Goal: Navigation & Orientation: Find specific page/section

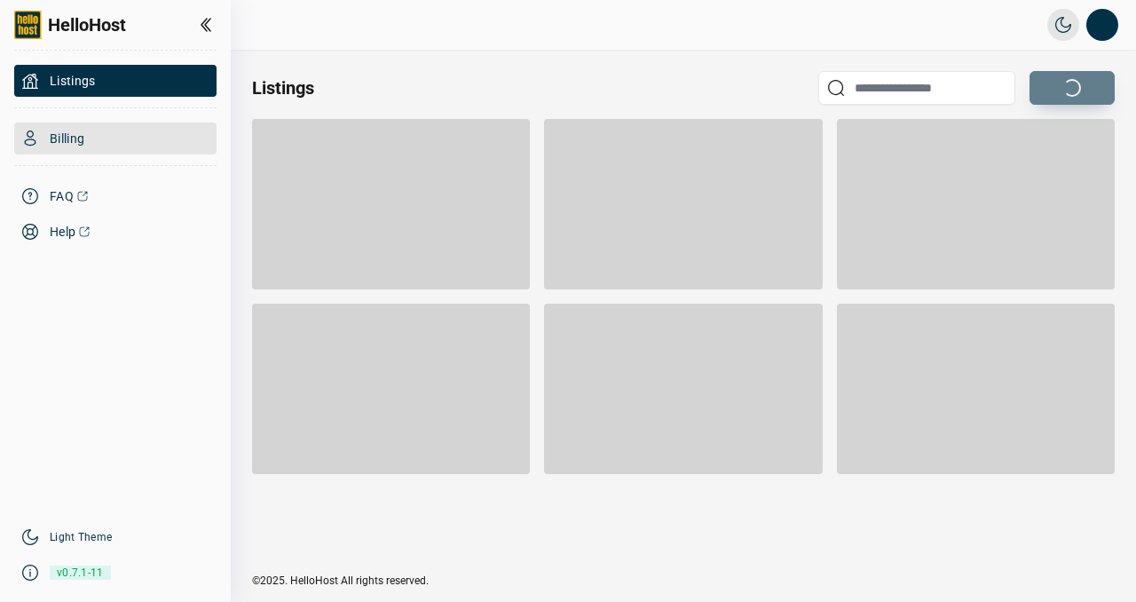
click at [73, 133] on span "Billing" at bounding box center [67, 139] width 35 height 18
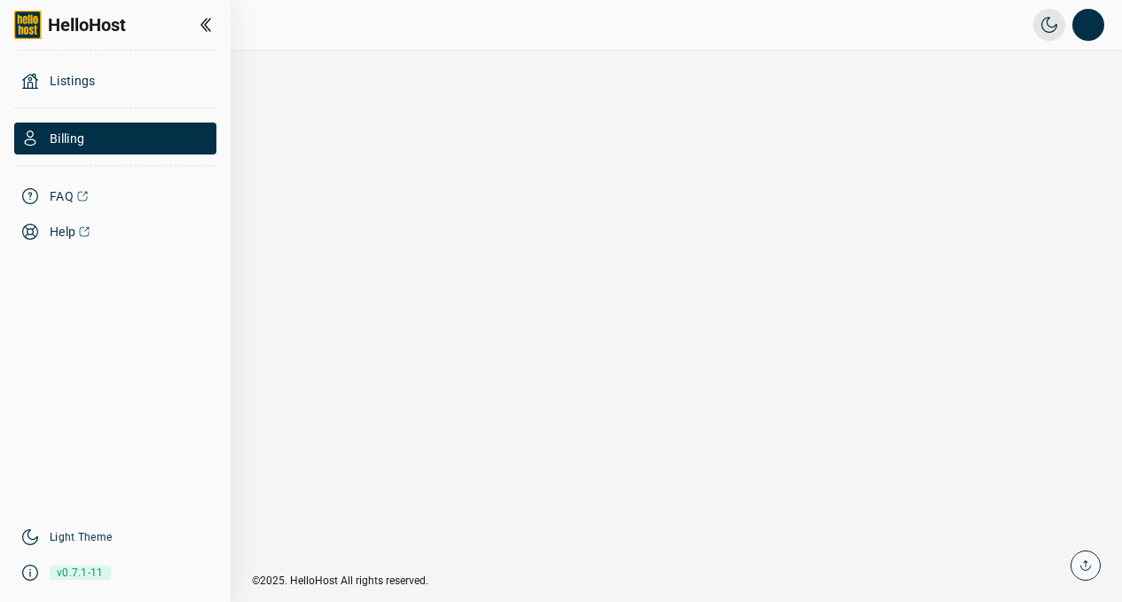
scroll to position [42, 0]
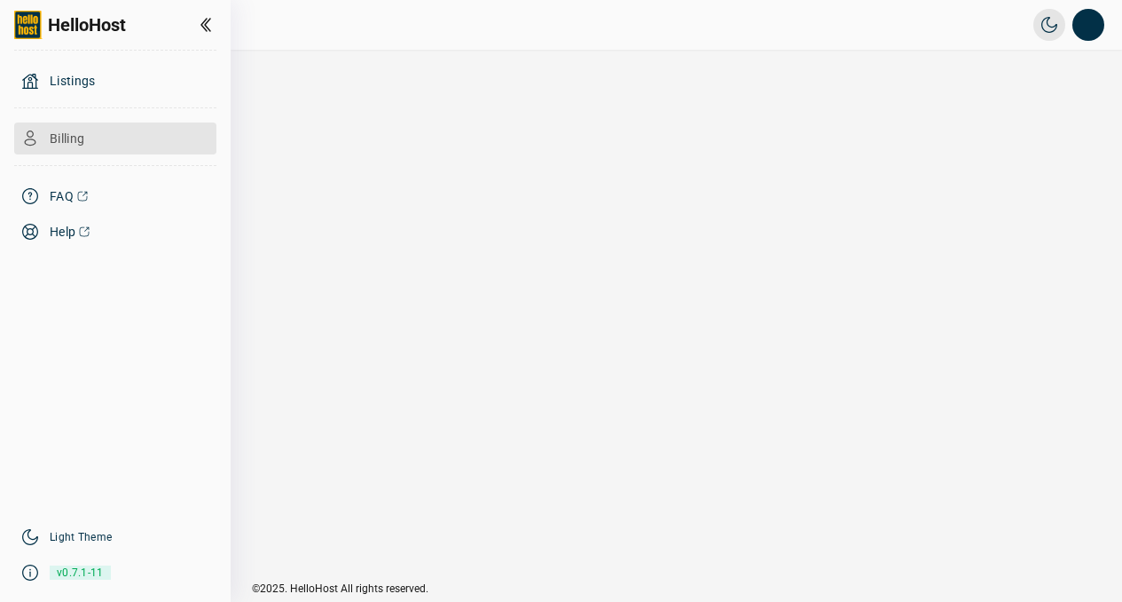
click at [56, 146] on span "Billing" at bounding box center [67, 139] width 35 height 18
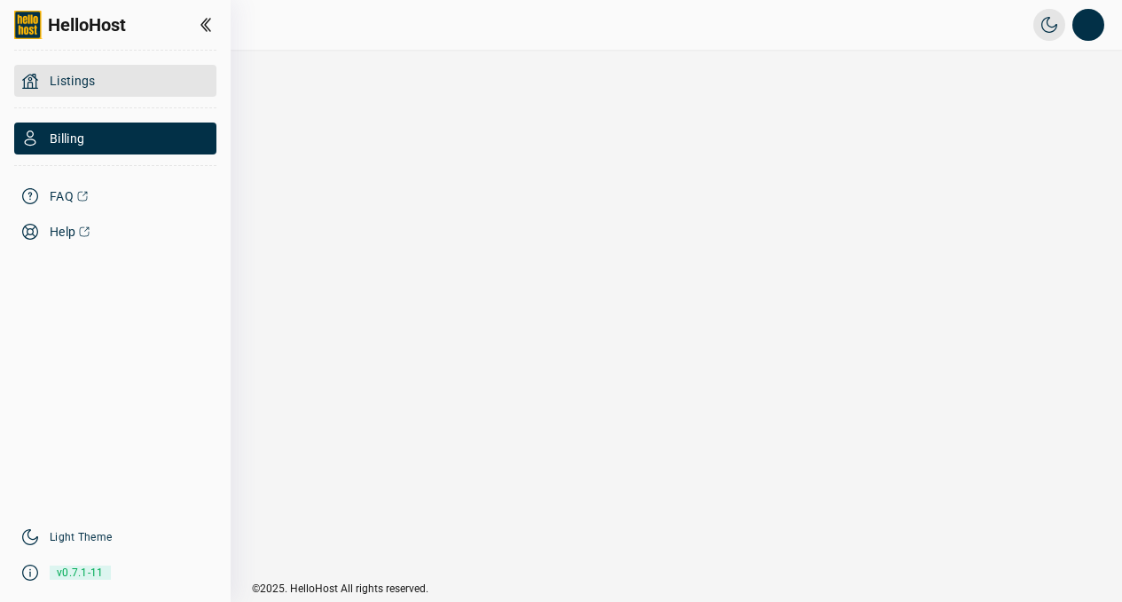
click at [72, 82] on span "Listings" at bounding box center [73, 81] width 46 height 18
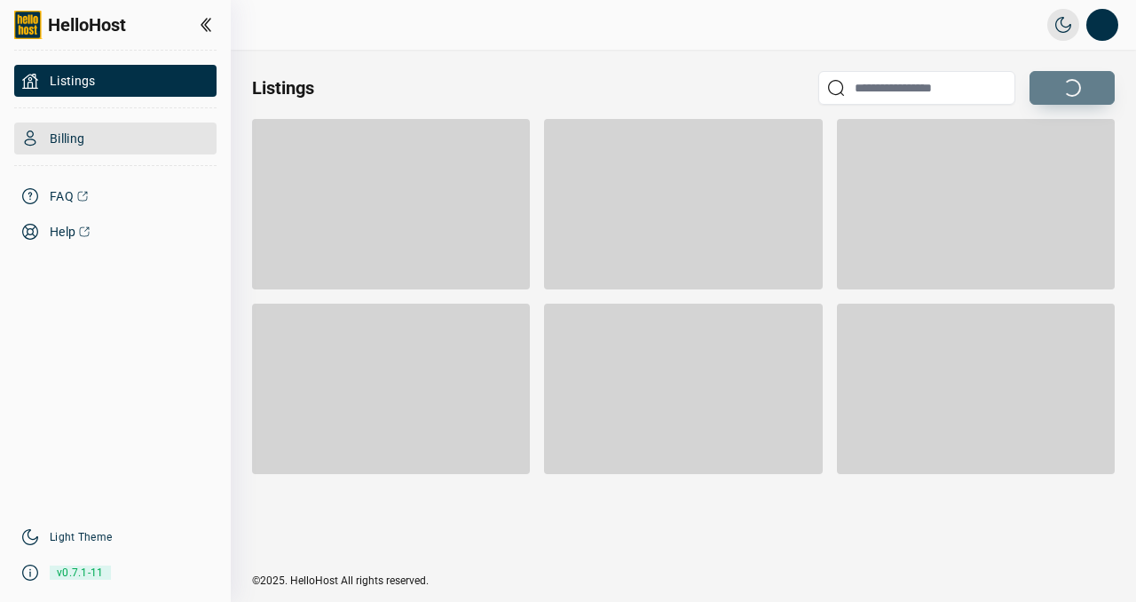
click at [67, 131] on span "Billing" at bounding box center [67, 139] width 35 height 18
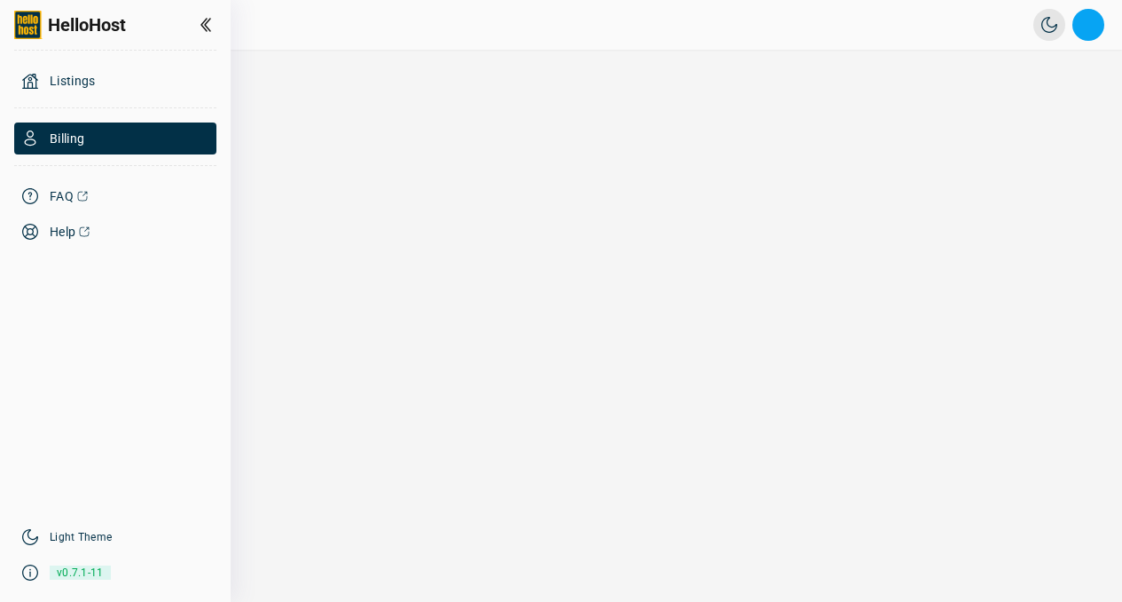
click at [1086, 27] on button "Open profile menu" at bounding box center [1089, 25] width 32 height 32
click at [961, 139] on li "Sign out" at bounding box center [998, 135] width 185 height 32
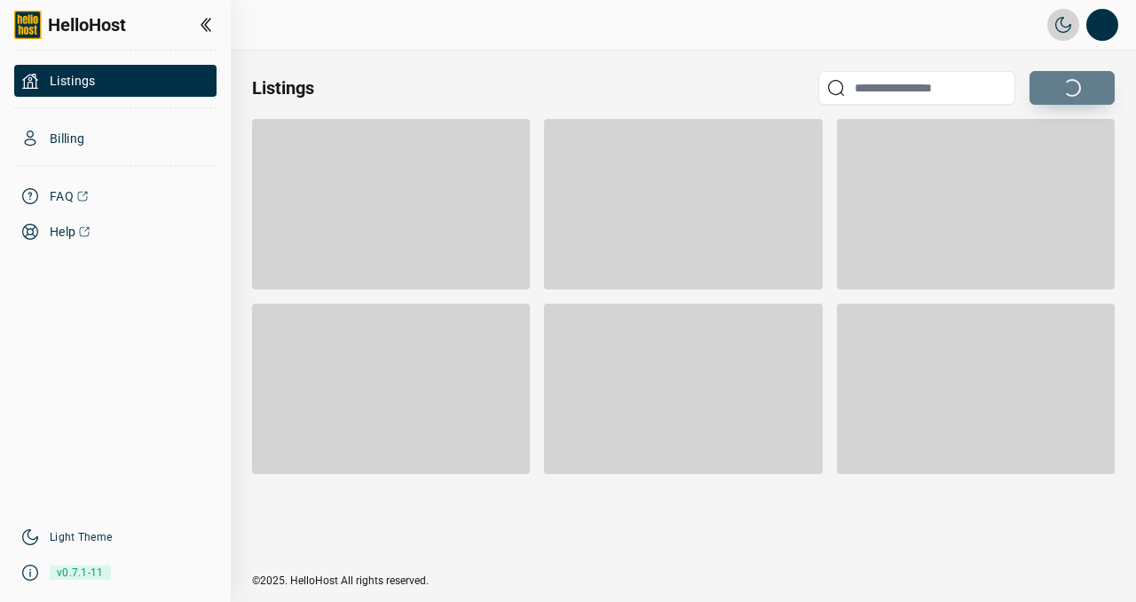
click at [1060, 26] on icon "button" at bounding box center [1063, 25] width 18 height 18
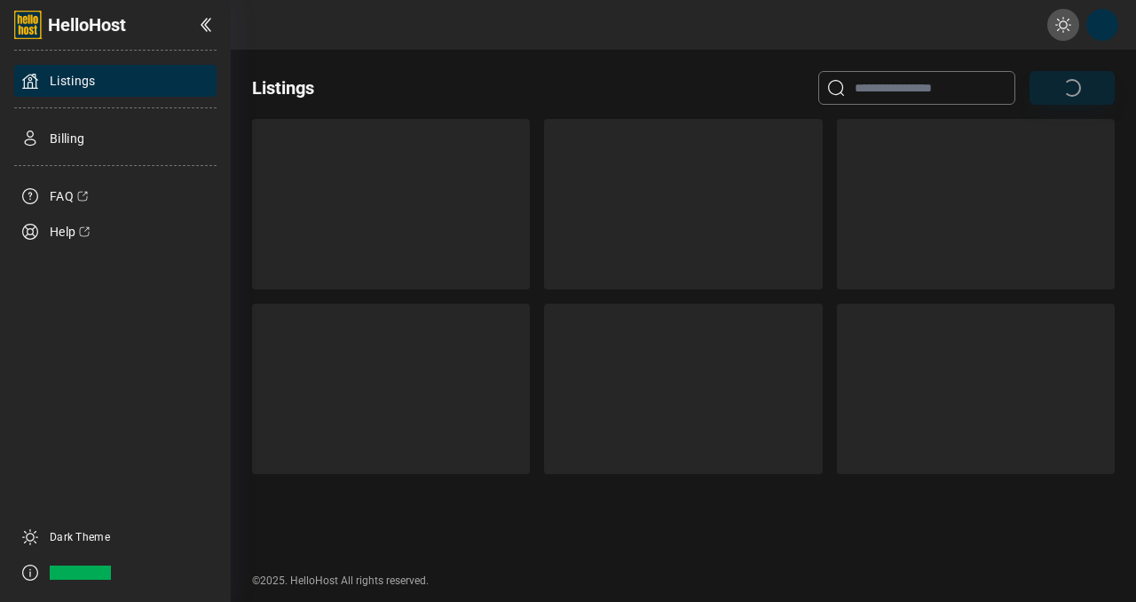
click at [1064, 19] on icon "button" at bounding box center [1063, 25] width 18 height 18
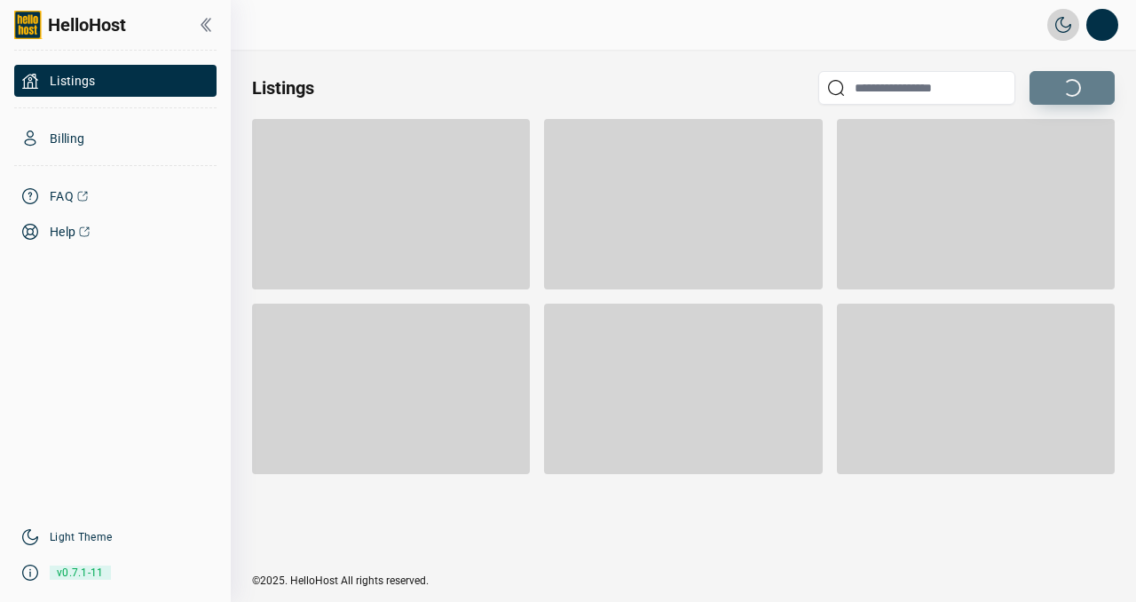
click at [208, 20] on icon at bounding box center [205, 24] width 21 height 21
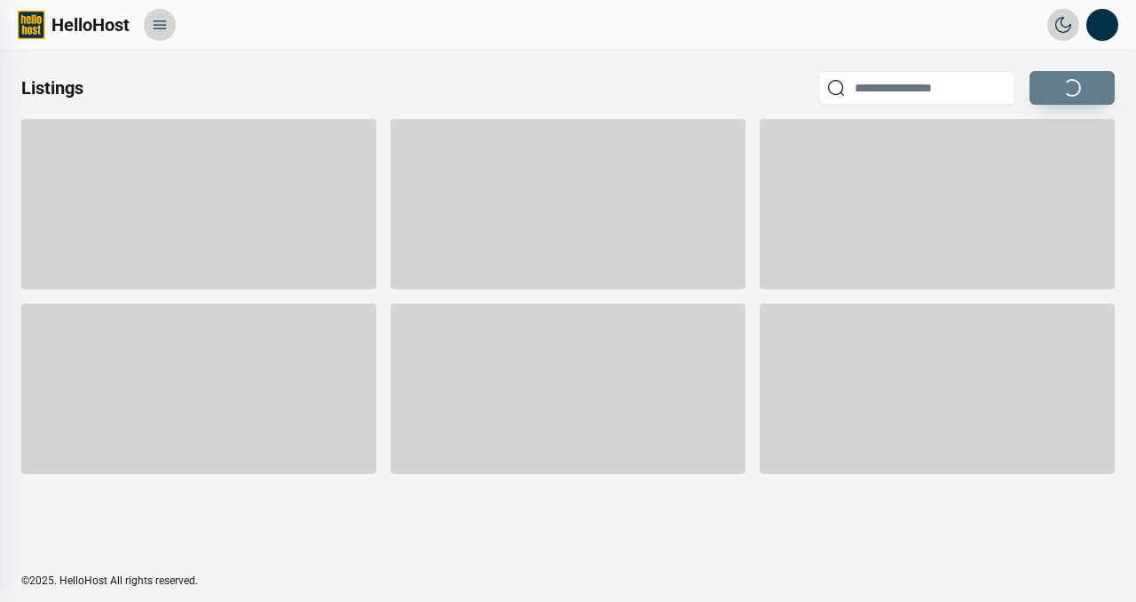
click at [160, 23] on icon at bounding box center [160, 25] width 18 height 18
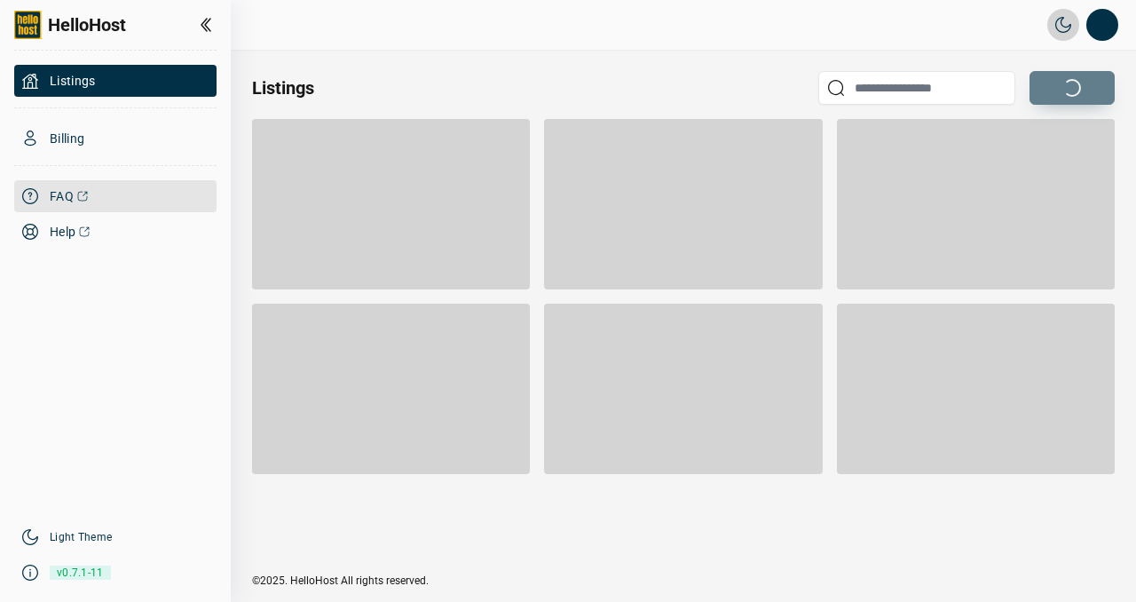
click at [59, 195] on span "FAQ" at bounding box center [62, 196] width 24 height 18
